Goal: Task Accomplishment & Management: Manage account settings

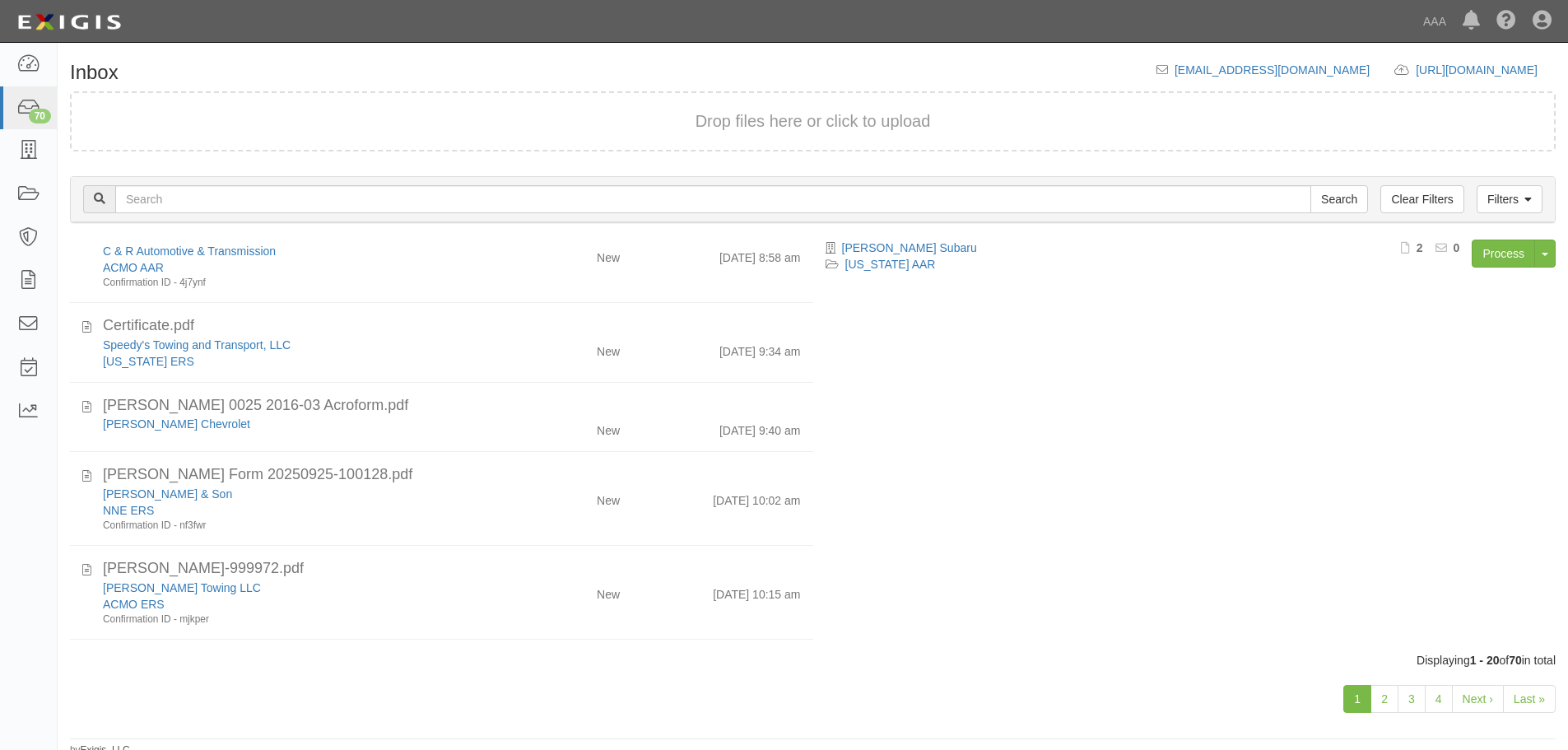
scroll to position [1280, 0]
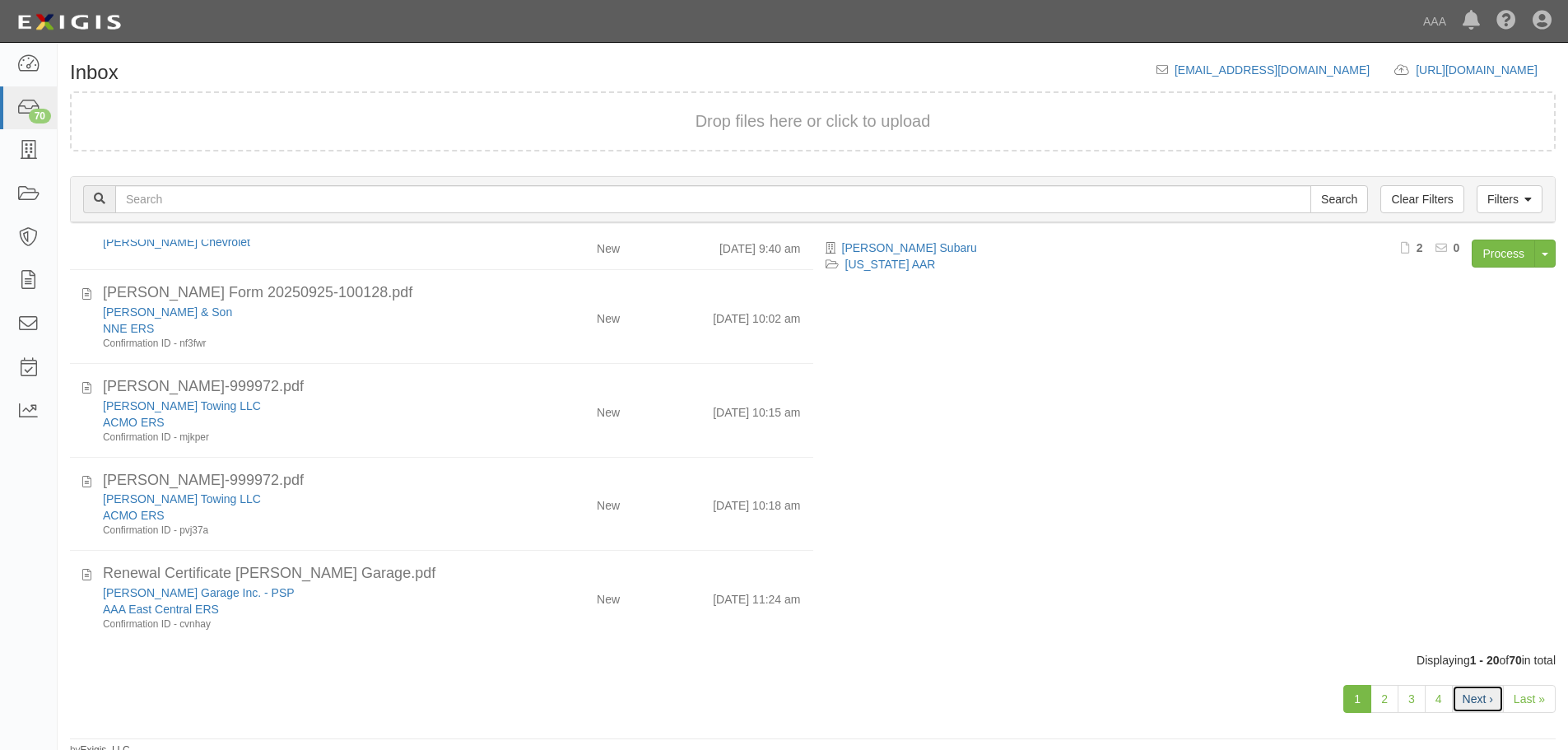
click at [1452, 693] on link "Next ›" at bounding box center [1479, 700] width 52 height 28
click at [1443, 693] on link "4" at bounding box center [1438, 700] width 28 height 28
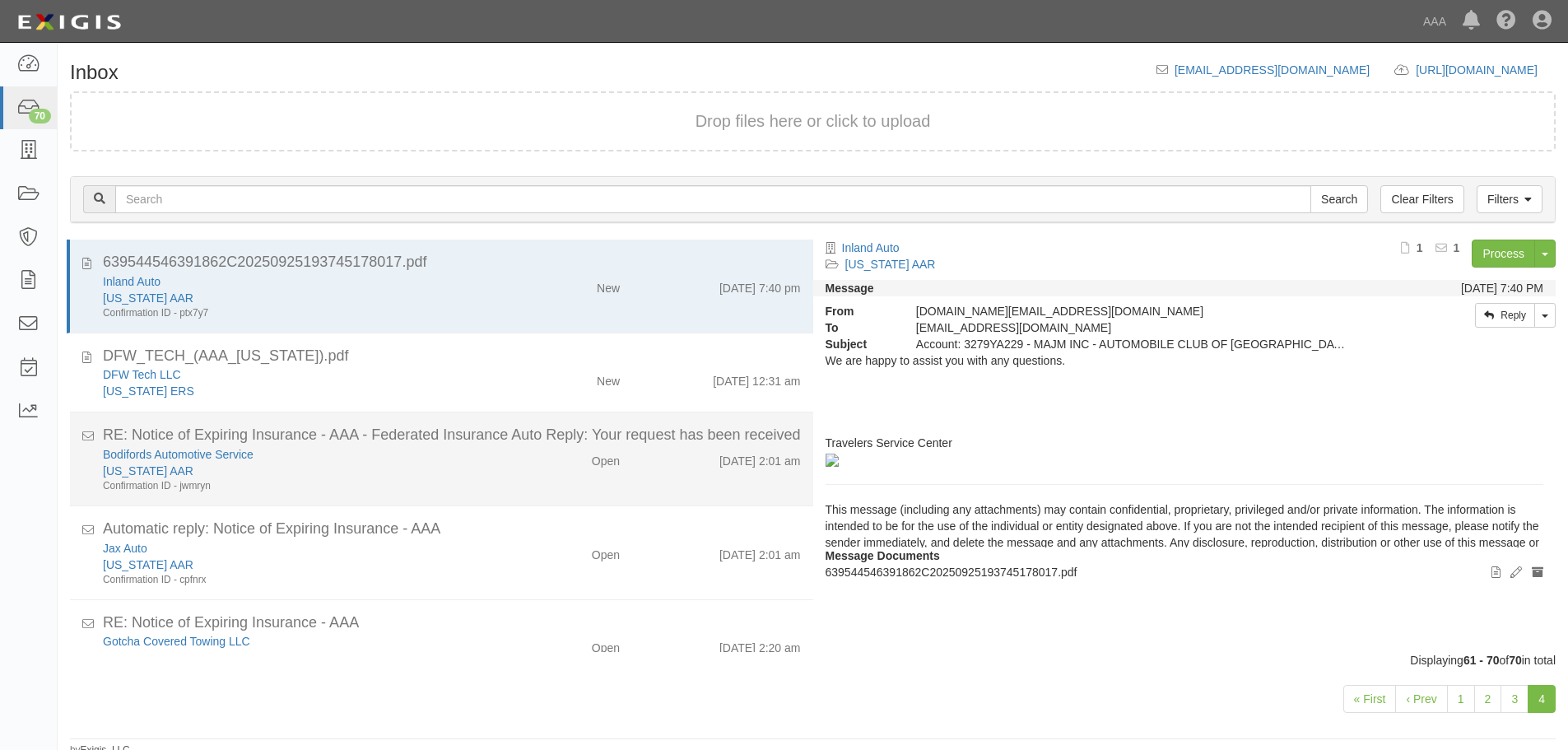
click at [403, 476] on div "[US_STATE] AAR" at bounding box center [301, 471] width 397 height 17
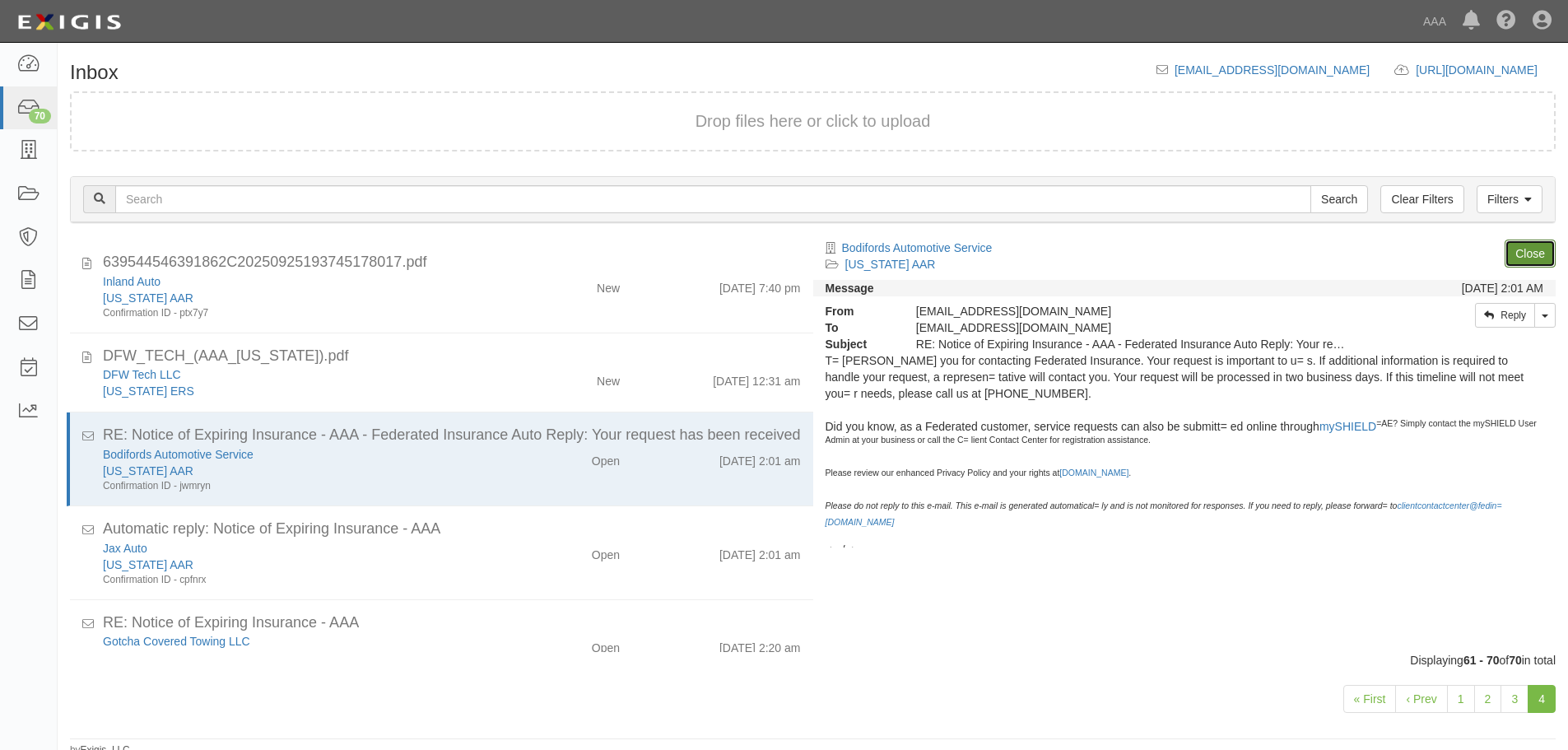
click at [1517, 257] on link "Close" at bounding box center [1530, 254] width 51 height 28
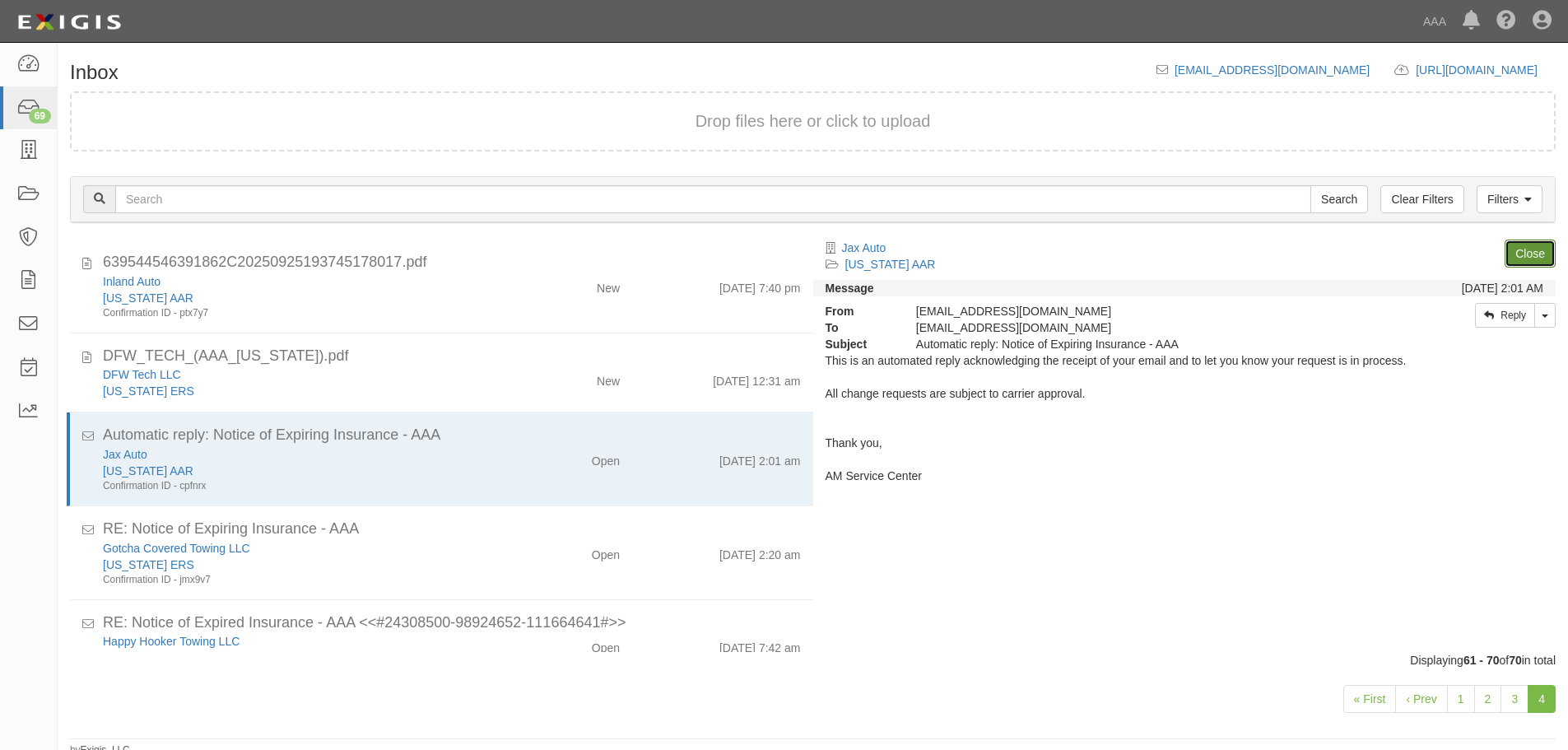
click at [1517, 257] on link "Close" at bounding box center [1530, 254] width 51 height 28
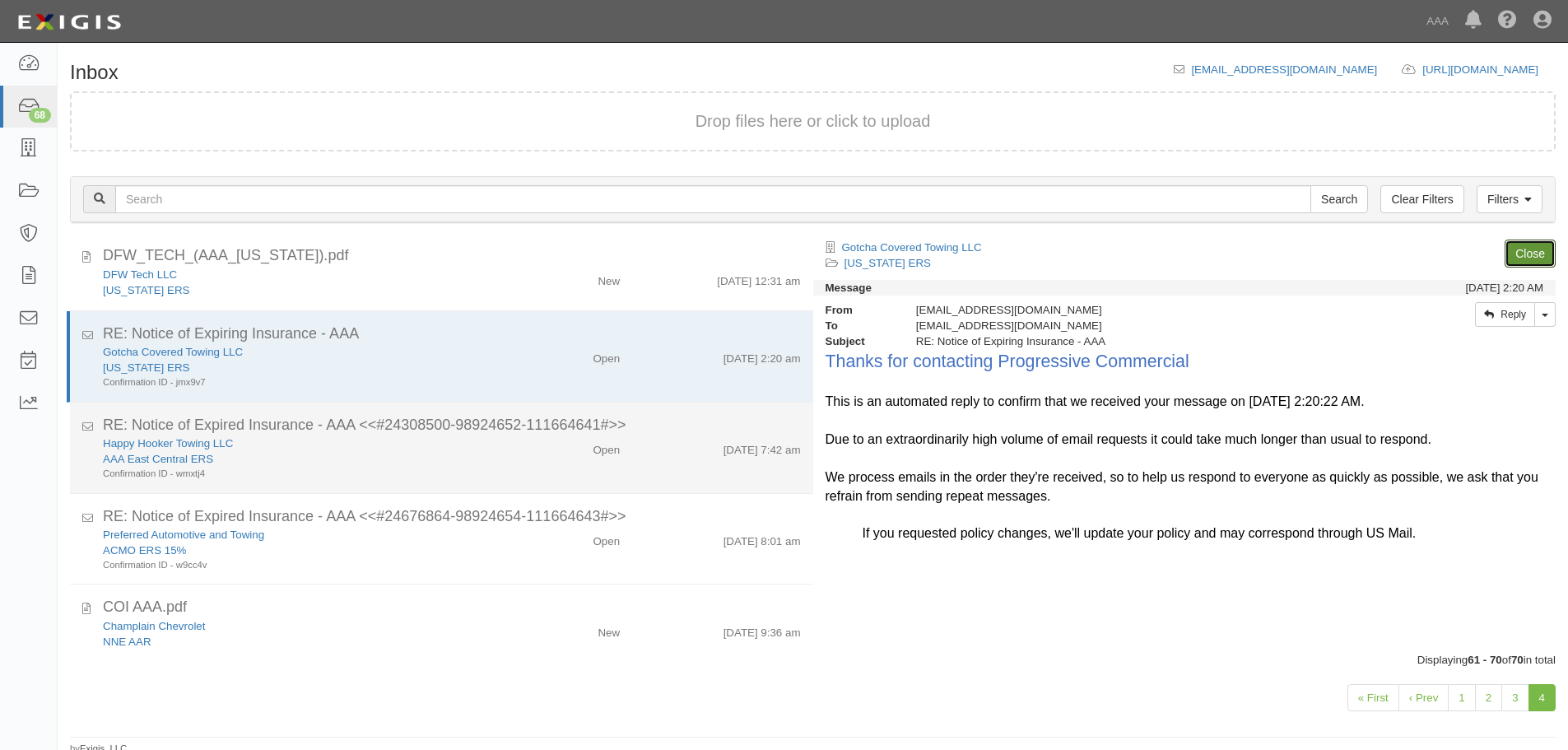
scroll to position [137, 0]
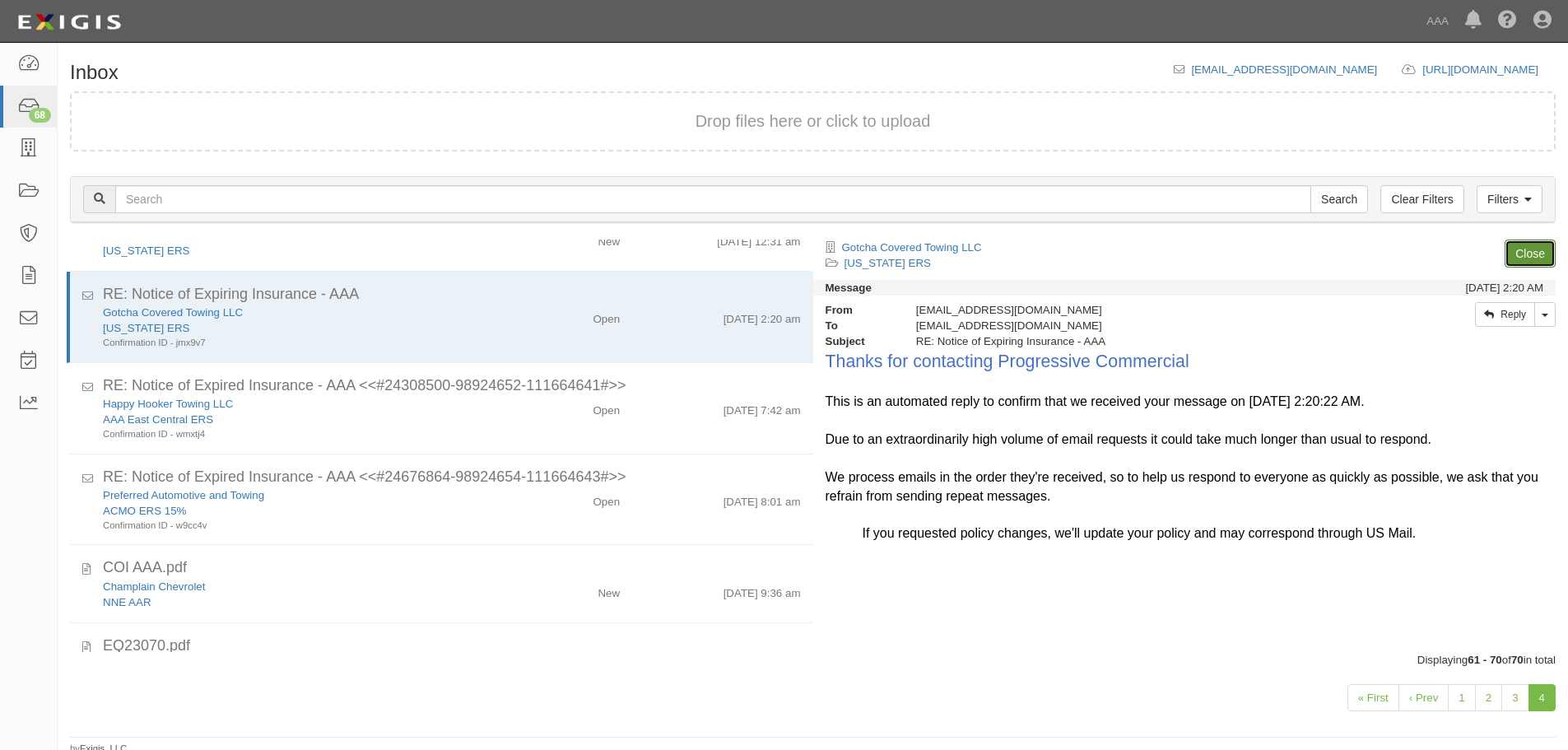
click at [1547, 257] on link "Close" at bounding box center [1530, 254] width 51 height 28
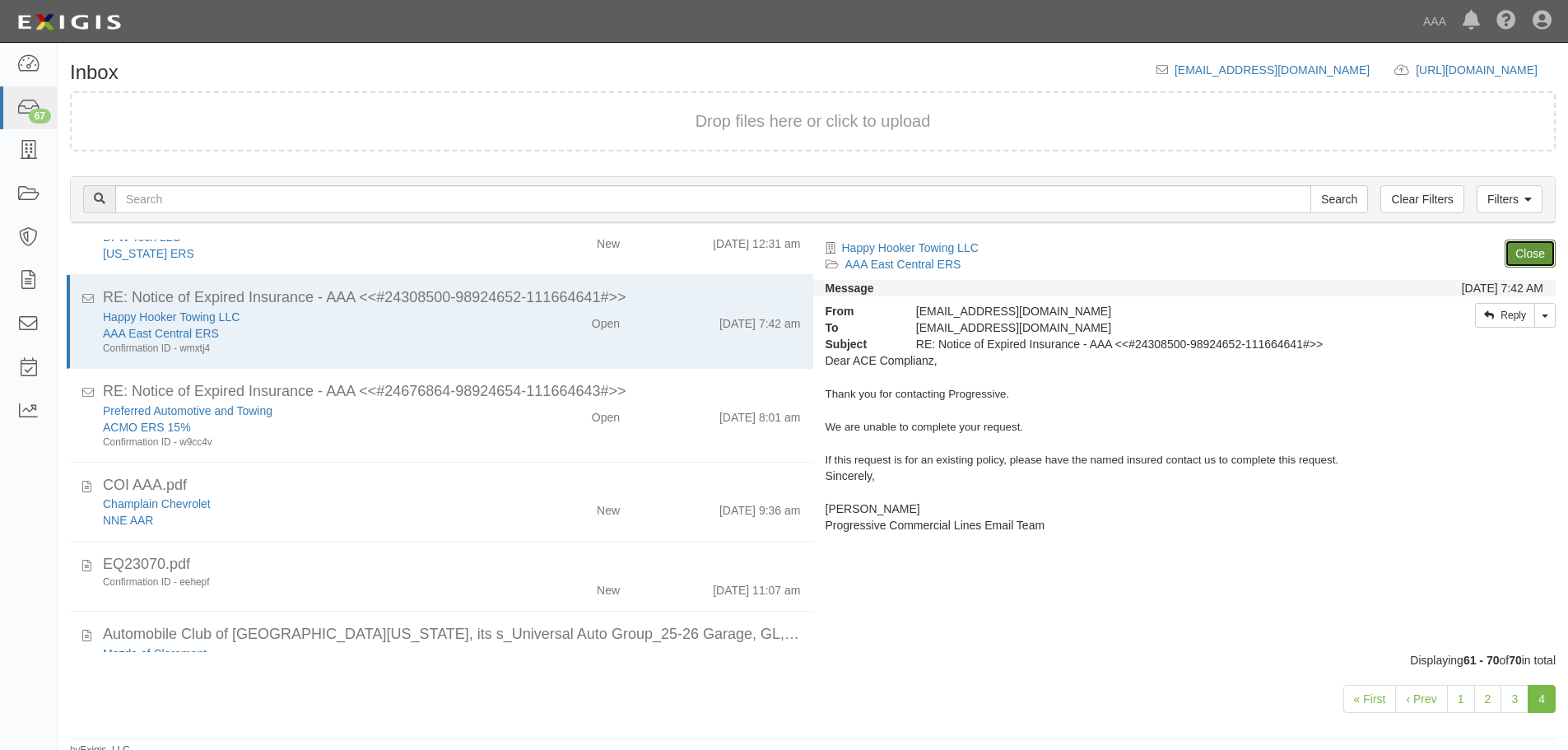
scroll to position [139, 0]
click at [1547, 257] on link "Close" at bounding box center [1530, 254] width 51 height 28
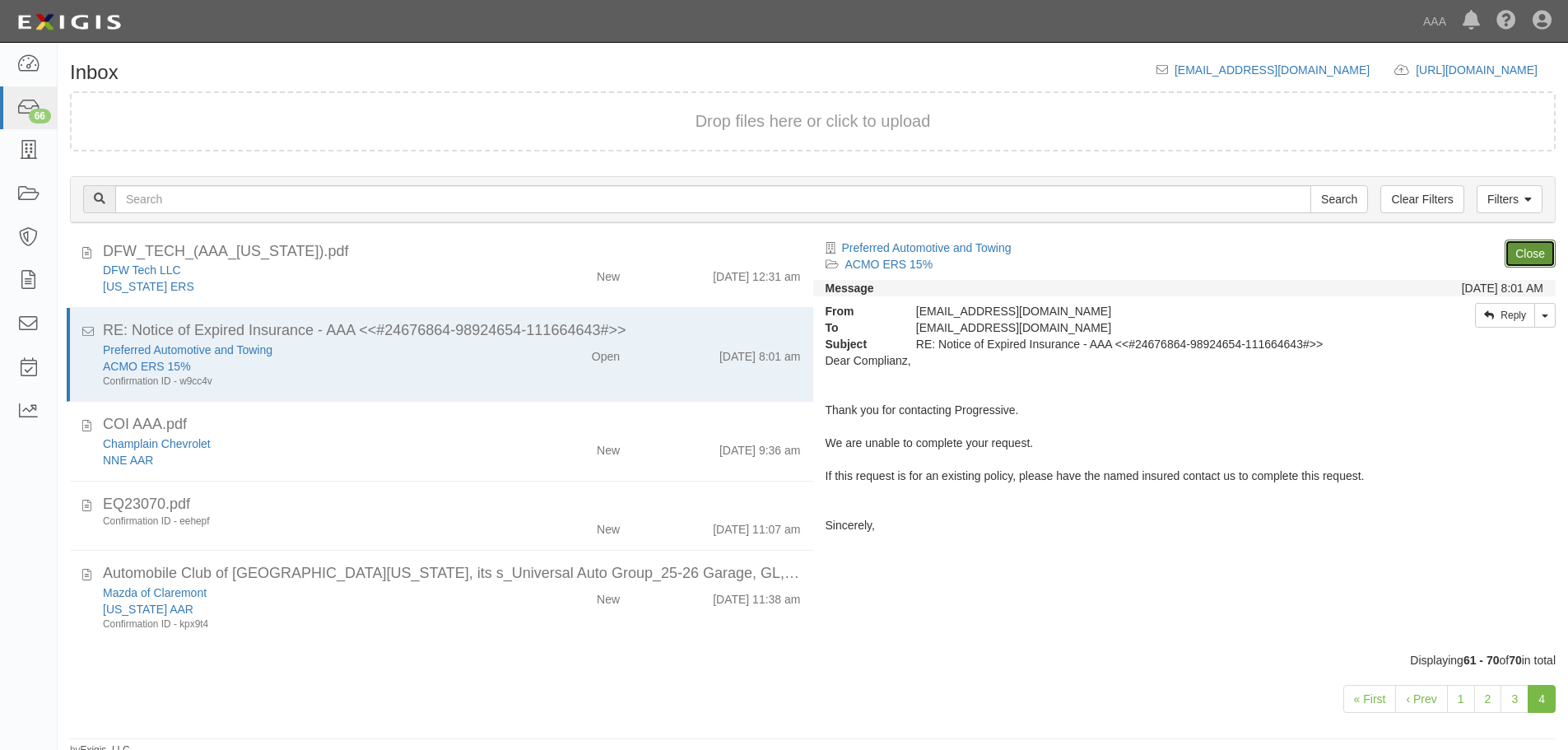
scroll to position [104, 0]
click at [1547, 257] on link "Close" at bounding box center [1530, 254] width 51 height 28
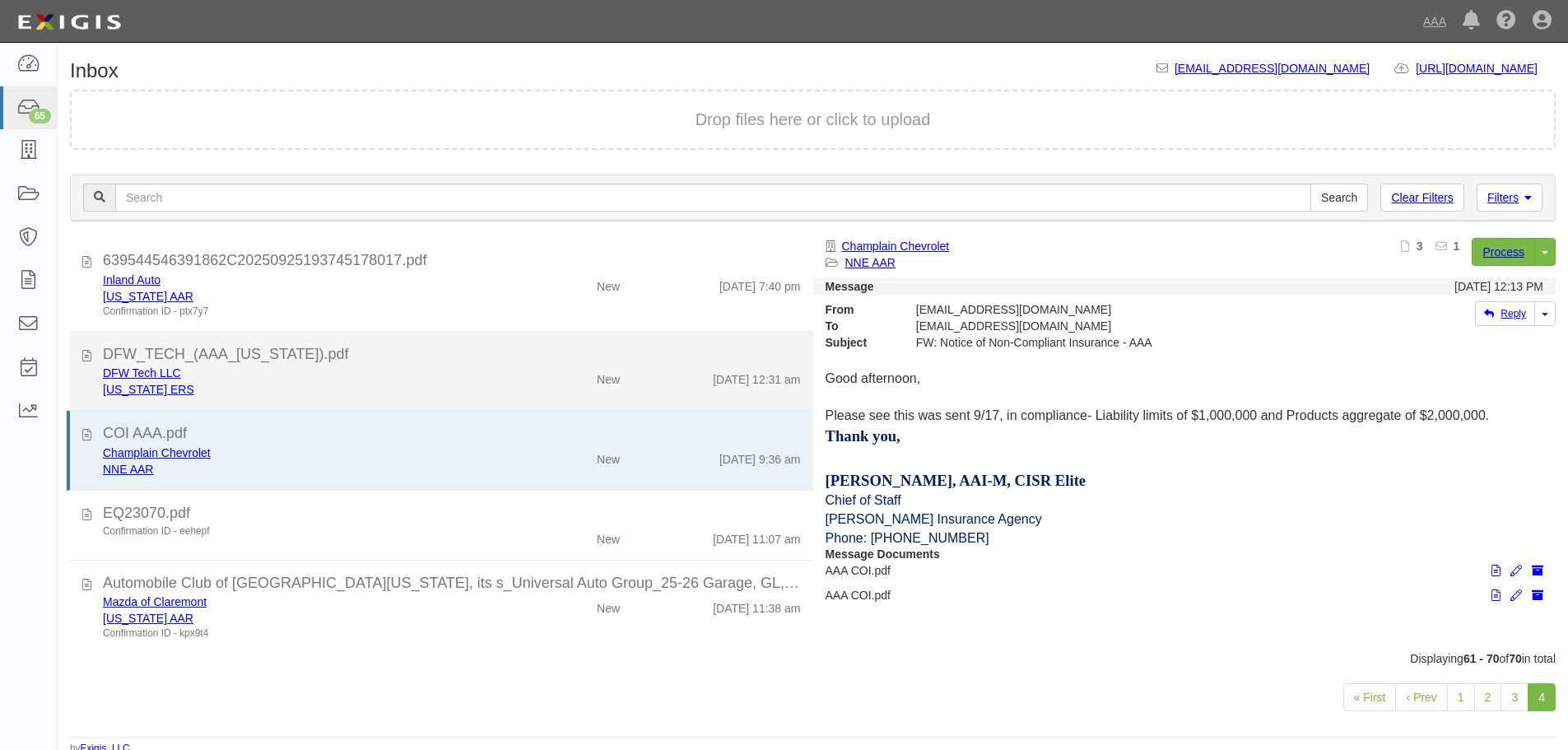
scroll to position [0, 0]
